Goal: Task Accomplishment & Management: Use online tool/utility

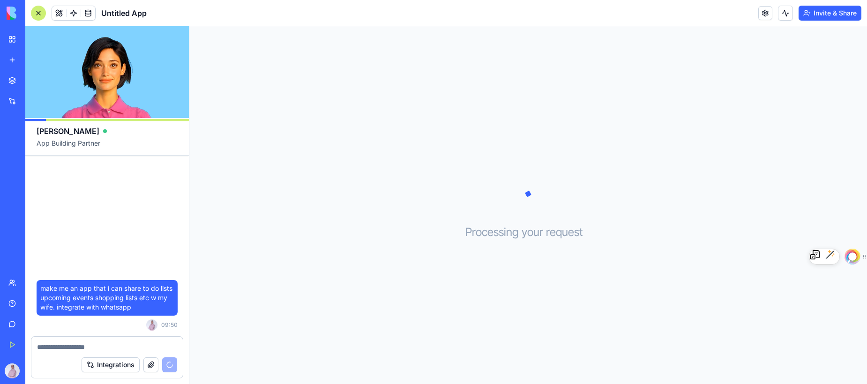
click at [73, 349] on textarea at bounding box center [107, 347] width 140 height 9
click at [75, 347] on textarea at bounding box center [107, 347] width 140 height 9
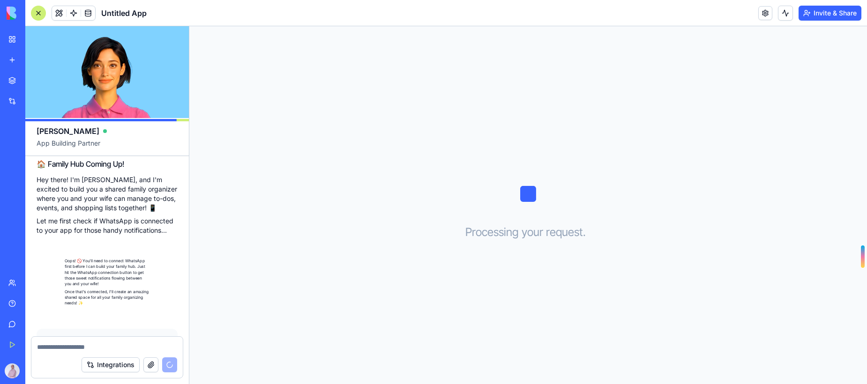
scroll to position [148, 0]
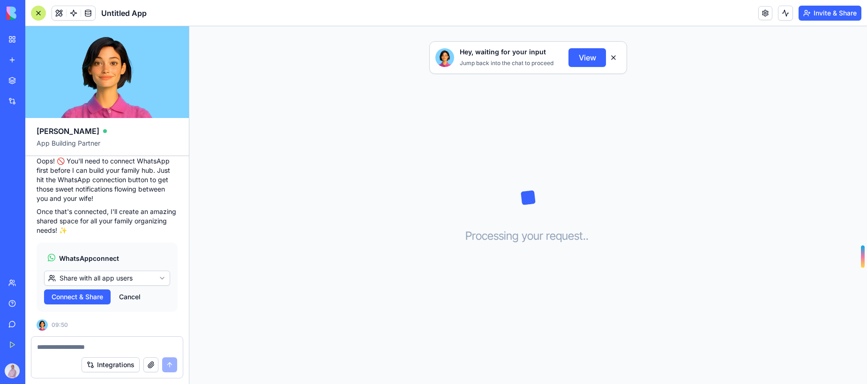
click at [96, 300] on span "Connect & Share" at bounding box center [78, 296] width 52 height 9
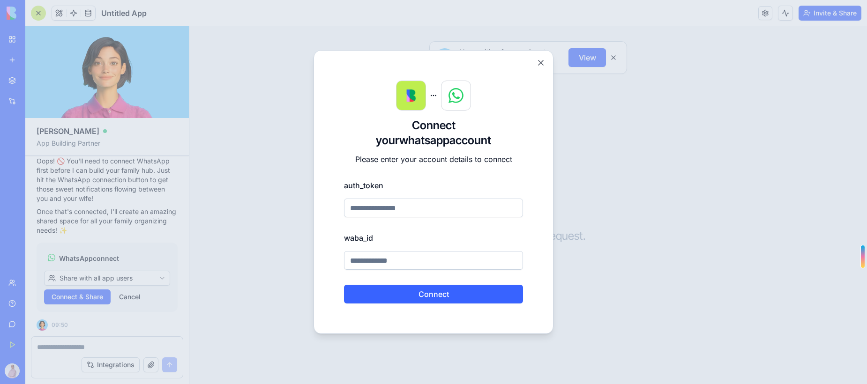
click at [371, 186] on label "auth_token" at bounding box center [433, 185] width 179 height 11
drag, startPoint x: 390, startPoint y: 185, endPoint x: 331, endPoint y: 185, distance: 58.6
click at [331, 185] on div "Connect your whatsapp account Please enter your account details to connect auth…" at bounding box center [434, 192] width 240 height 284
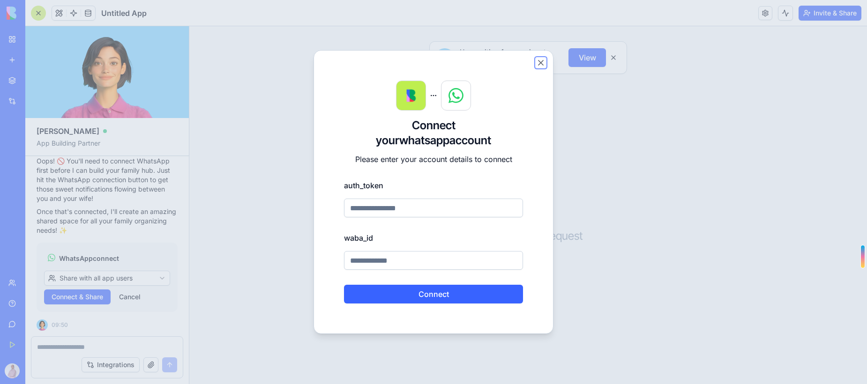
click at [543, 65] on button "Close" at bounding box center [540, 62] width 9 height 9
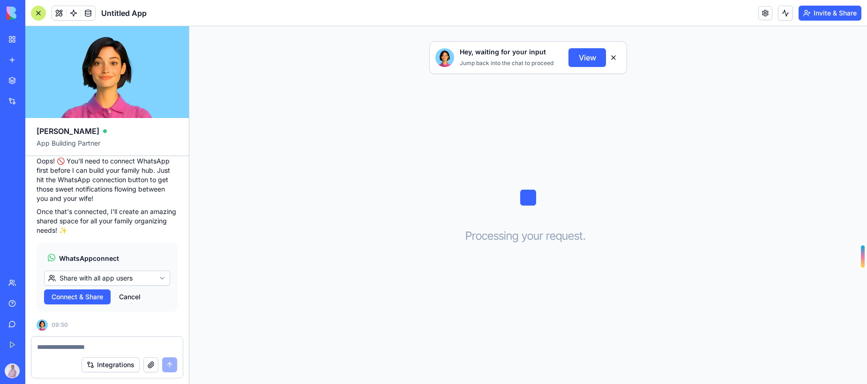
click at [82, 348] on textarea at bounding box center [107, 347] width 140 height 9
click at [126, 299] on button "Cancel" at bounding box center [129, 297] width 31 height 15
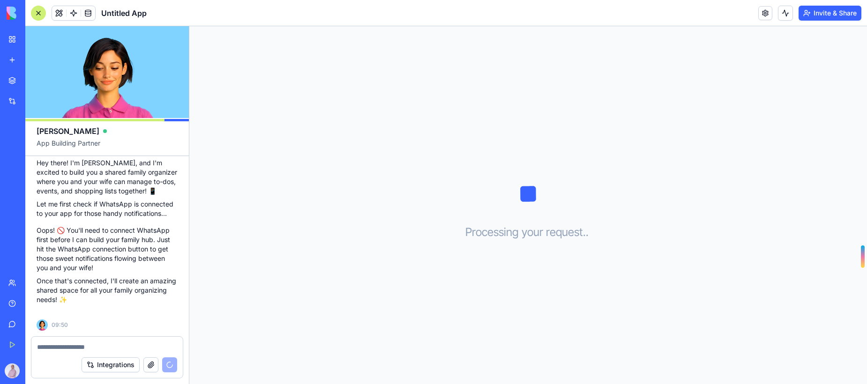
click at [80, 343] on textarea at bounding box center [107, 347] width 140 height 9
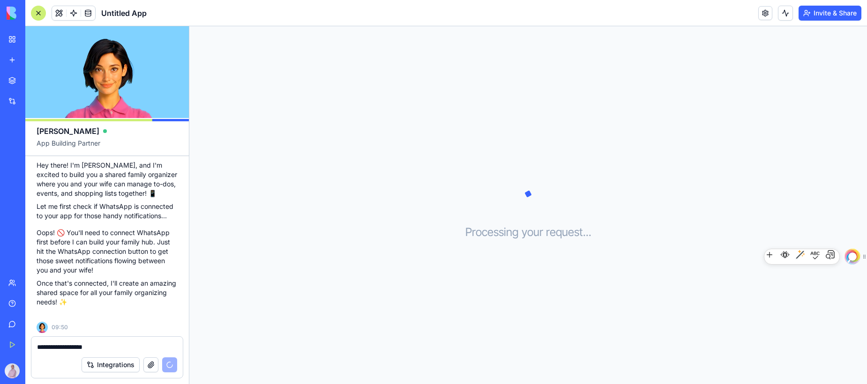
scroll to position [0, 0]
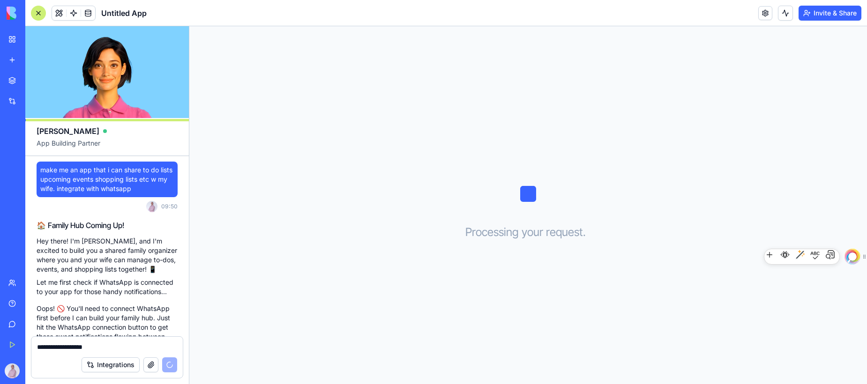
type textarea "**********"
click at [108, 192] on span "make me an app that i can share to do lists upcoming events shopping lists etc …" at bounding box center [107, 179] width 134 height 28
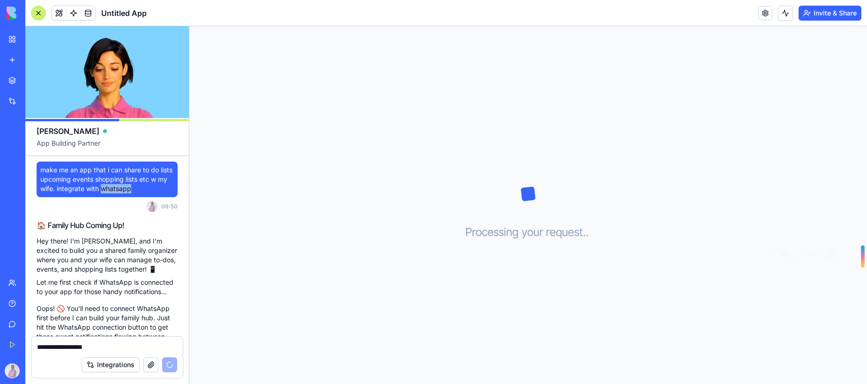
click at [108, 192] on span "make me an app that i can share to do lists upcoming events shopping lists etc …" at bounding box center [107, 179] width 134 height 28
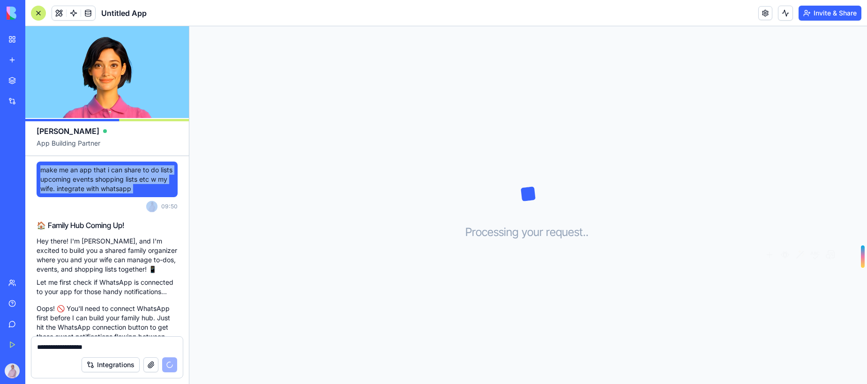
click at [108, 192] on span "make me an app that i can share to do lists upcoming events shopping lists etc …" at bounding box center [107, 179] width 134 height 28
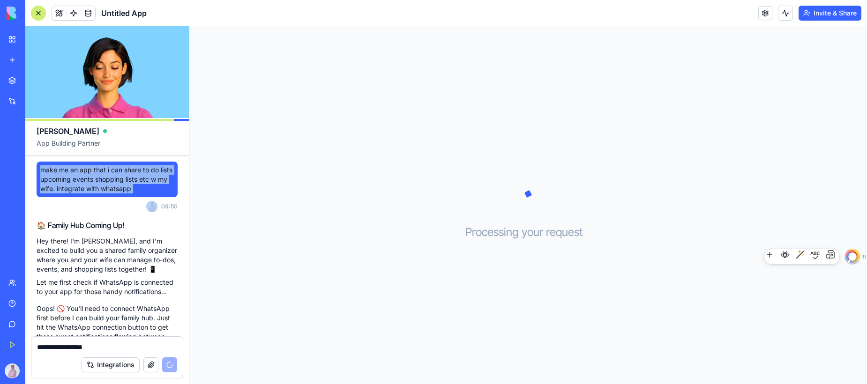
click at [96, 191] on span "make me an app that i can share to do lists upcoming events shopping lists etc …" at bounding box center [107, 179] width 134 height 28
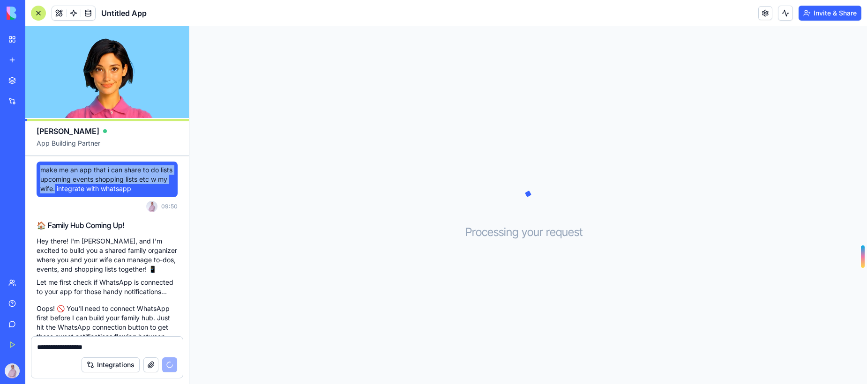
drag, startPoint x: 55, startPoint y: 189, endPoint x: 40, endPoint y: 171, distance: 23.0
click at [40, 171] on span "make me an app that i can share to do lists upcoming events shopping lists etc …" at bounding box center [107, 179] width 134 height 28
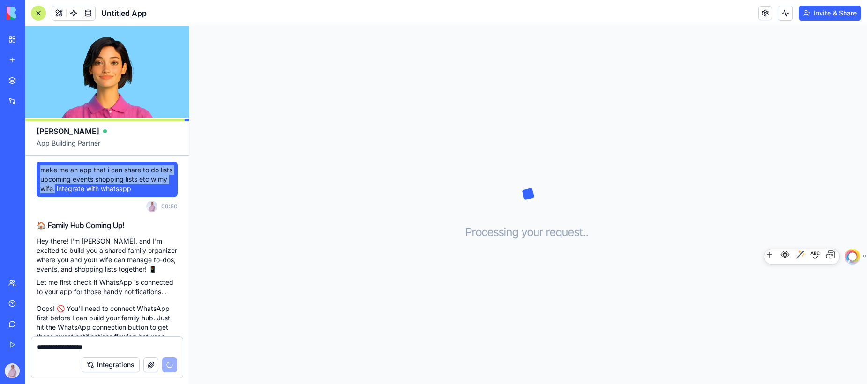
copy span "make me an app that i can share to do lists upcoming events shopping lists etc …"
click at [37, 13] on div at bounding box center [38, 13] width 15 height 15
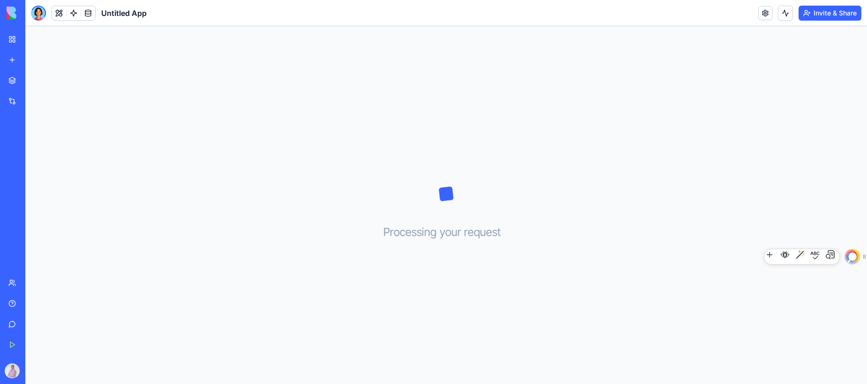
click at [19, 10] on img at bounding box center [36, 13] width 58 height 13
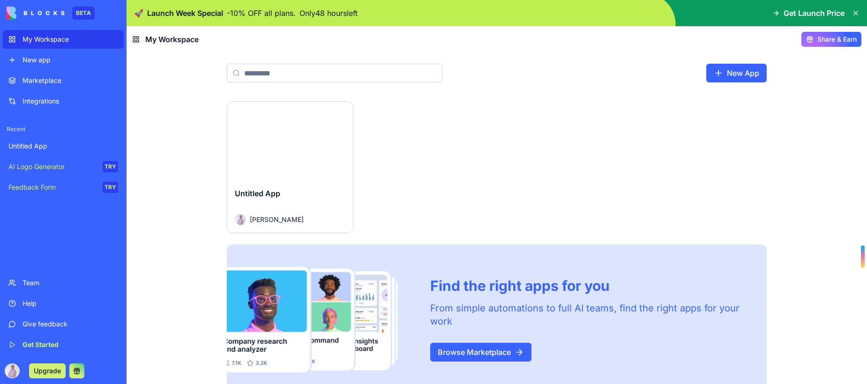
click at [55, 62] on div "New app" at bounding box center [70, 59] width 96 height 9
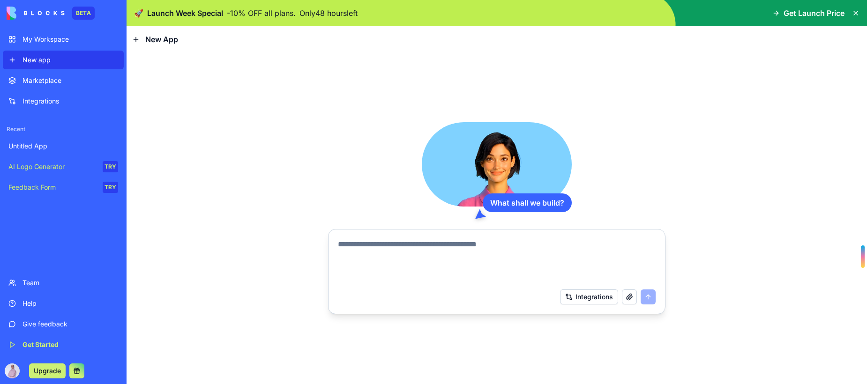
type textarea "**********"
